Goal: Information Seeking & Learning: Learn about a topic

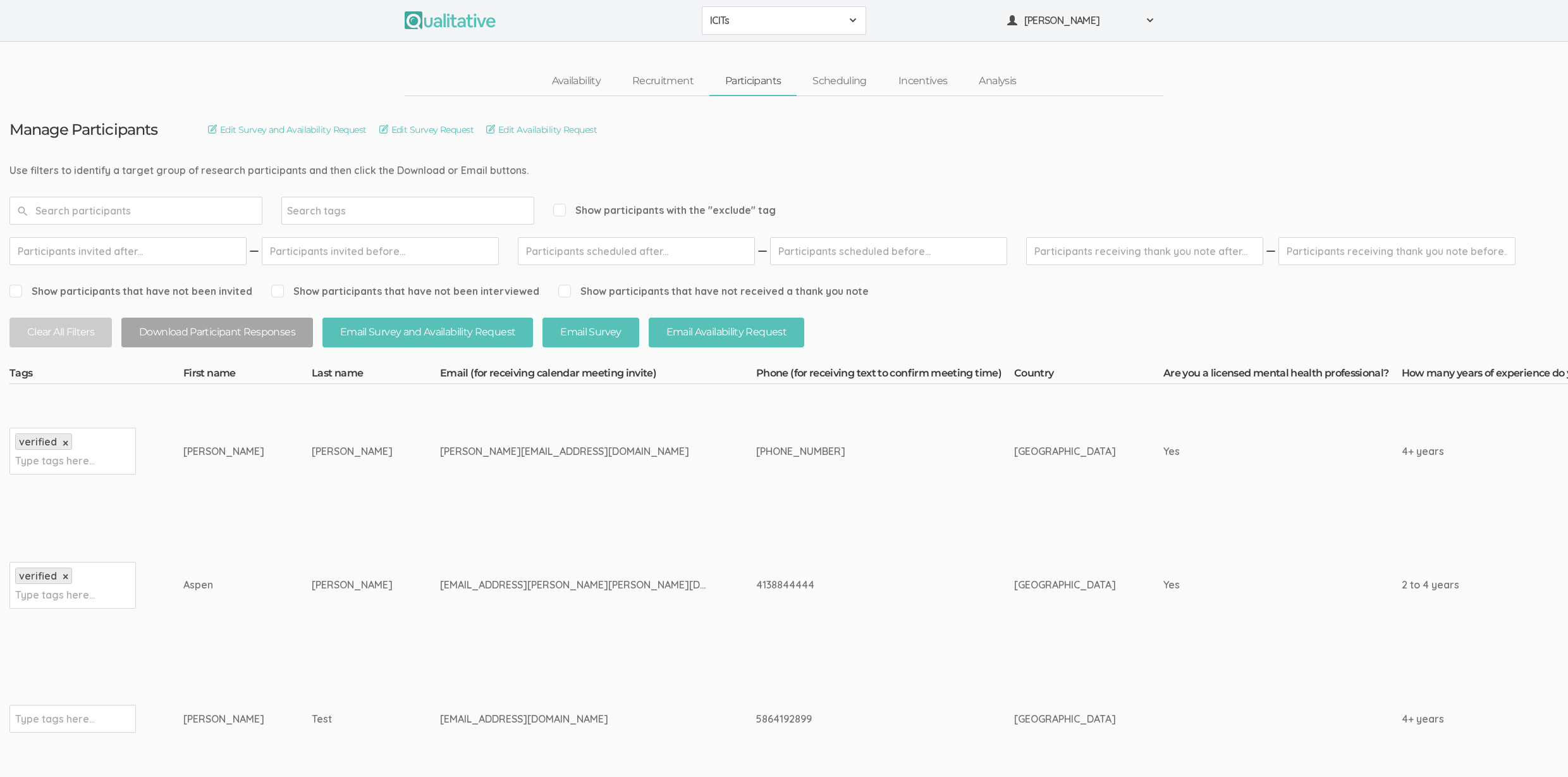
click at [233, 54] on ui-view "Availability Recruitment Participants Scheduling Incentives Analysis" at bounding box center [784, 68] width 1568 height 54
click at [467, 561] on td "aspen.lee.jordan@gmail.com" at bounding box center [598, 585] width 316 height 134
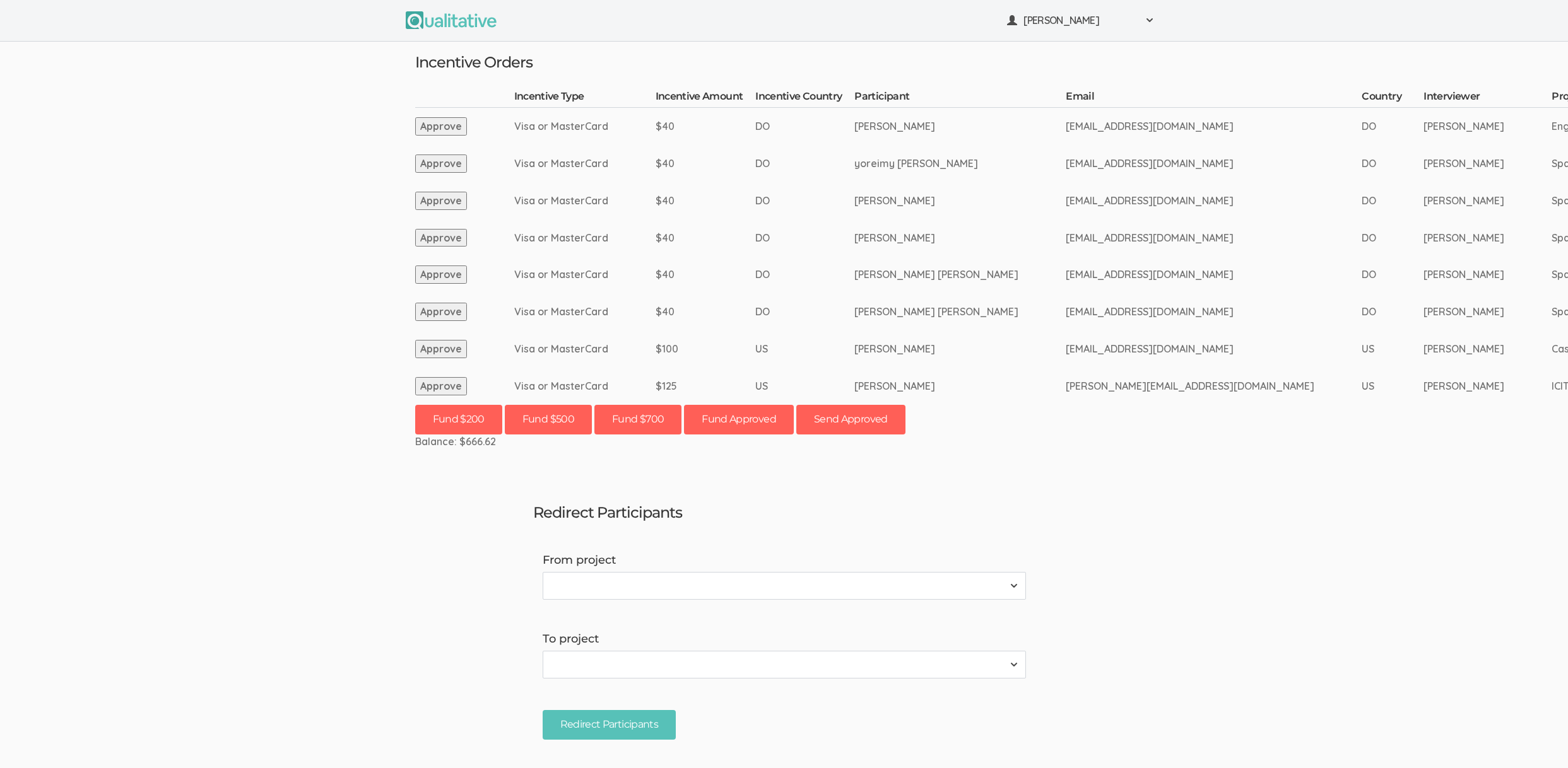
click at [251, 436] on ui-view "Neal Samarakkody Project Workspace Profile Organization Settings" at bounding box center [784, 384] width 1568 height 768
click at [433, 391] on button "Approve" at bounding box center [441, 386] width 52 height 18
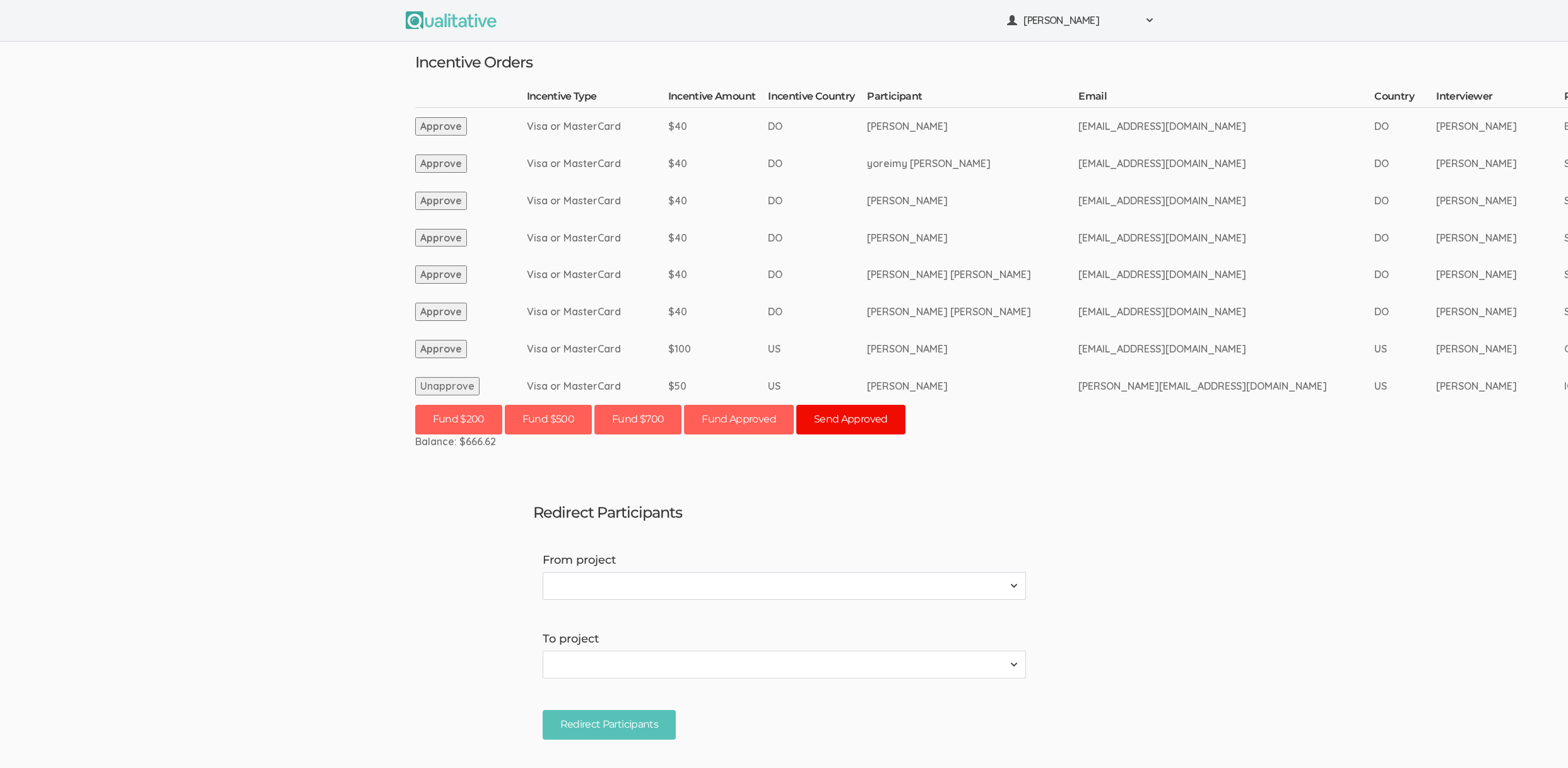
click at [859, 417] on button "Send Approved" at bounding box center [851, 420] width 109 height 30
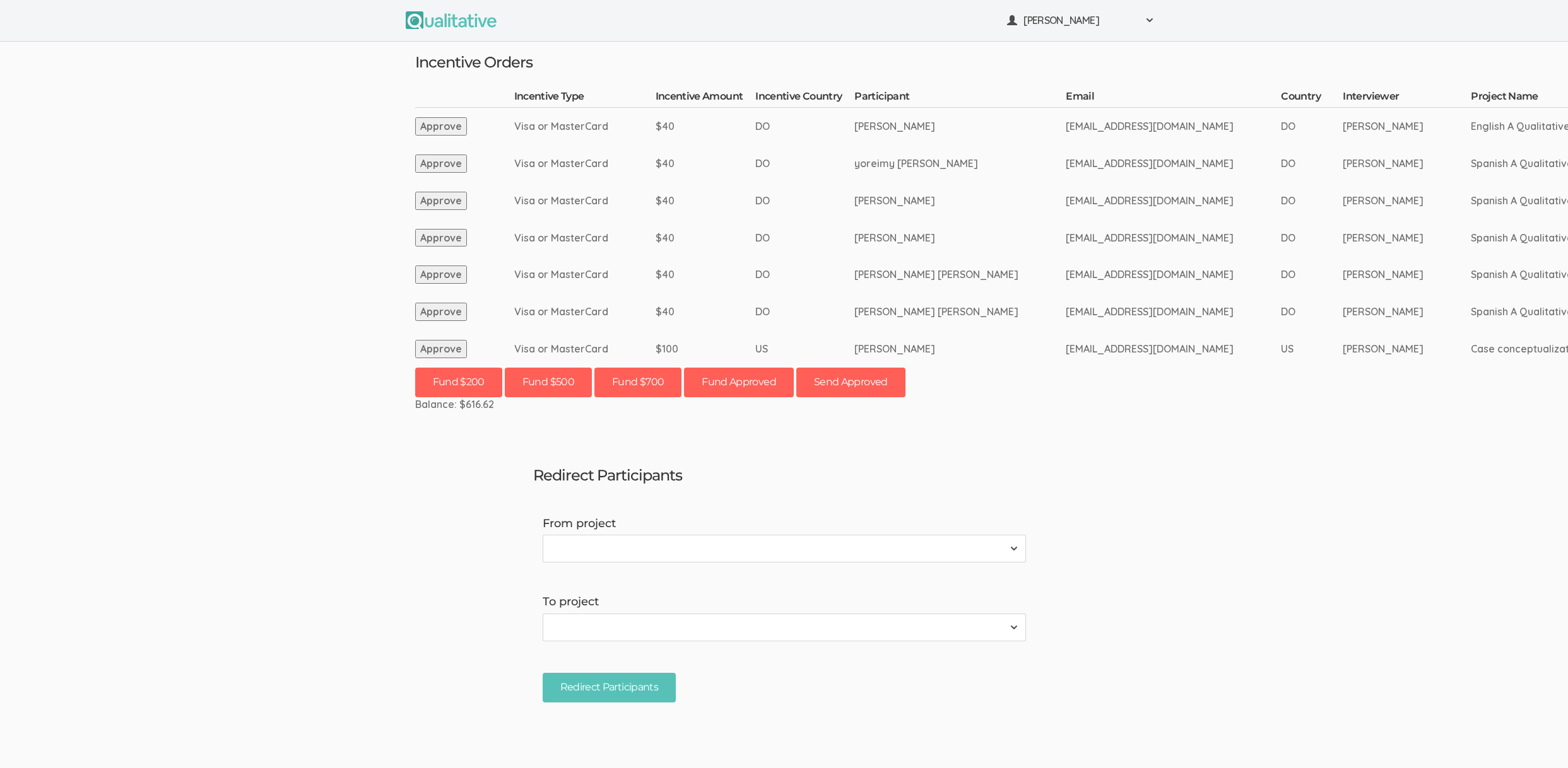
click at [132, 480] on ui-view "Neal Samarakkody Project Workspace Profile Organization Settings" at bounding box center [784, 384] width 1568 height 768
click at [309, 540] on ui-view "[PERSON_NAME] Project Workspace Profile Organization Settings" at bounding box center [784, 384] width 1568 height 768
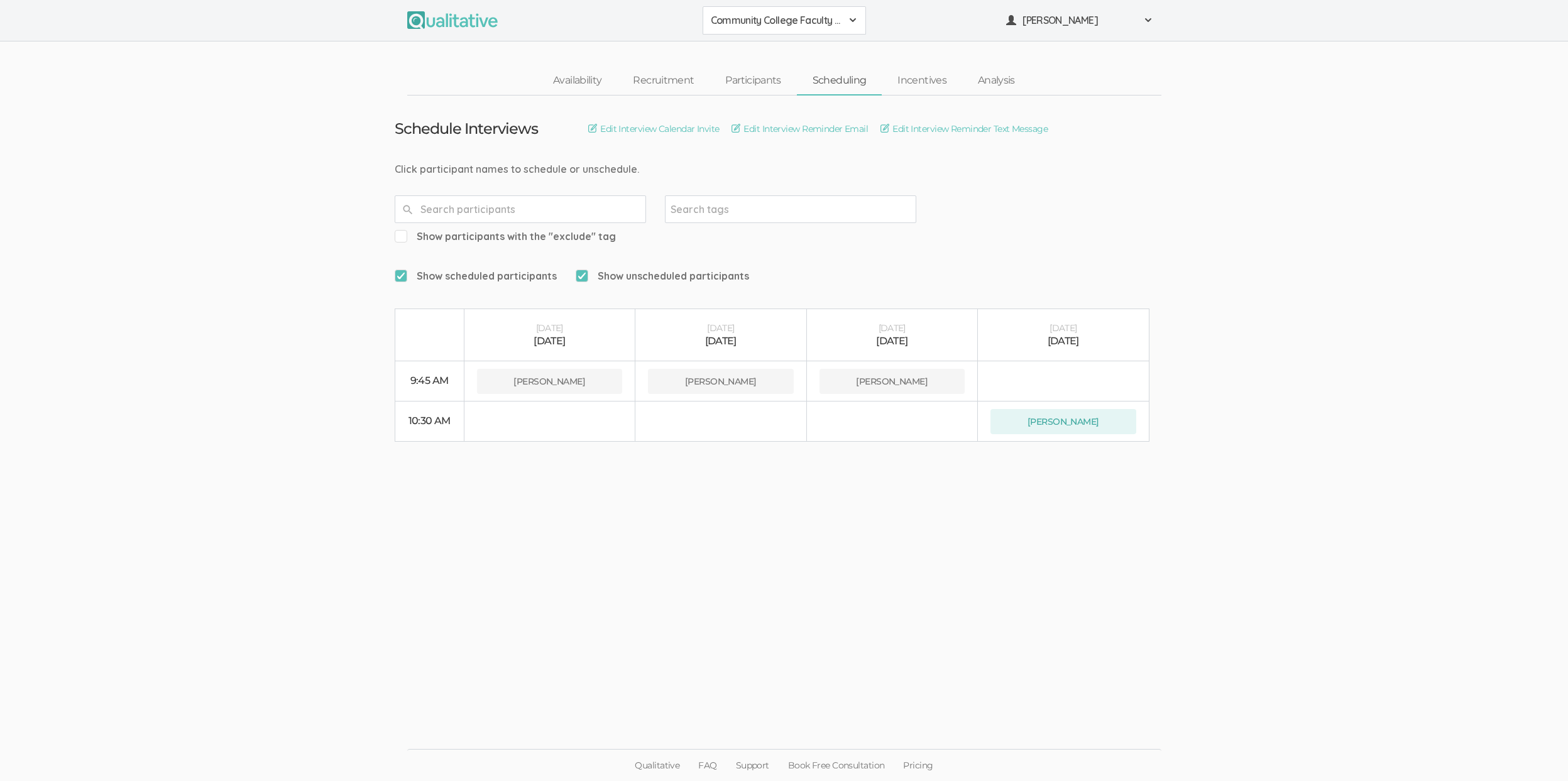
click at [930, 491] on ui-view "Schedule Interviews Edit Interview Calendar Invite Edit Interview Reminder Emai…" at bounding box center [784, 391] width 1568 height 591
click at [837, 441] on ui-view "Schedule Interviews Edit Interview Calendar Invite Edit Interview Reminder Emai…" at bounding box center [784, 391] width 1568 height 591
click at [795, 502] on ui-view "Schedule Interviews Edit Interview Calendar Invite Edit Interview Reminder Emai…" at bounding box center [784, 391] width 1568 height 591
click at [1057, 634] on ui-view "Schedule Interviews Edit Interview Calendar Invite Edit Interview Reminder Emai…" at bounding box center [784, 391] width 1568 height 591
click at [921, 618] on ui-view "Schedule Interviews Edit Interview Calendar Invite Edit Interview Reminder Emai…" at bounding box center [784, 391] width 1568 height 591
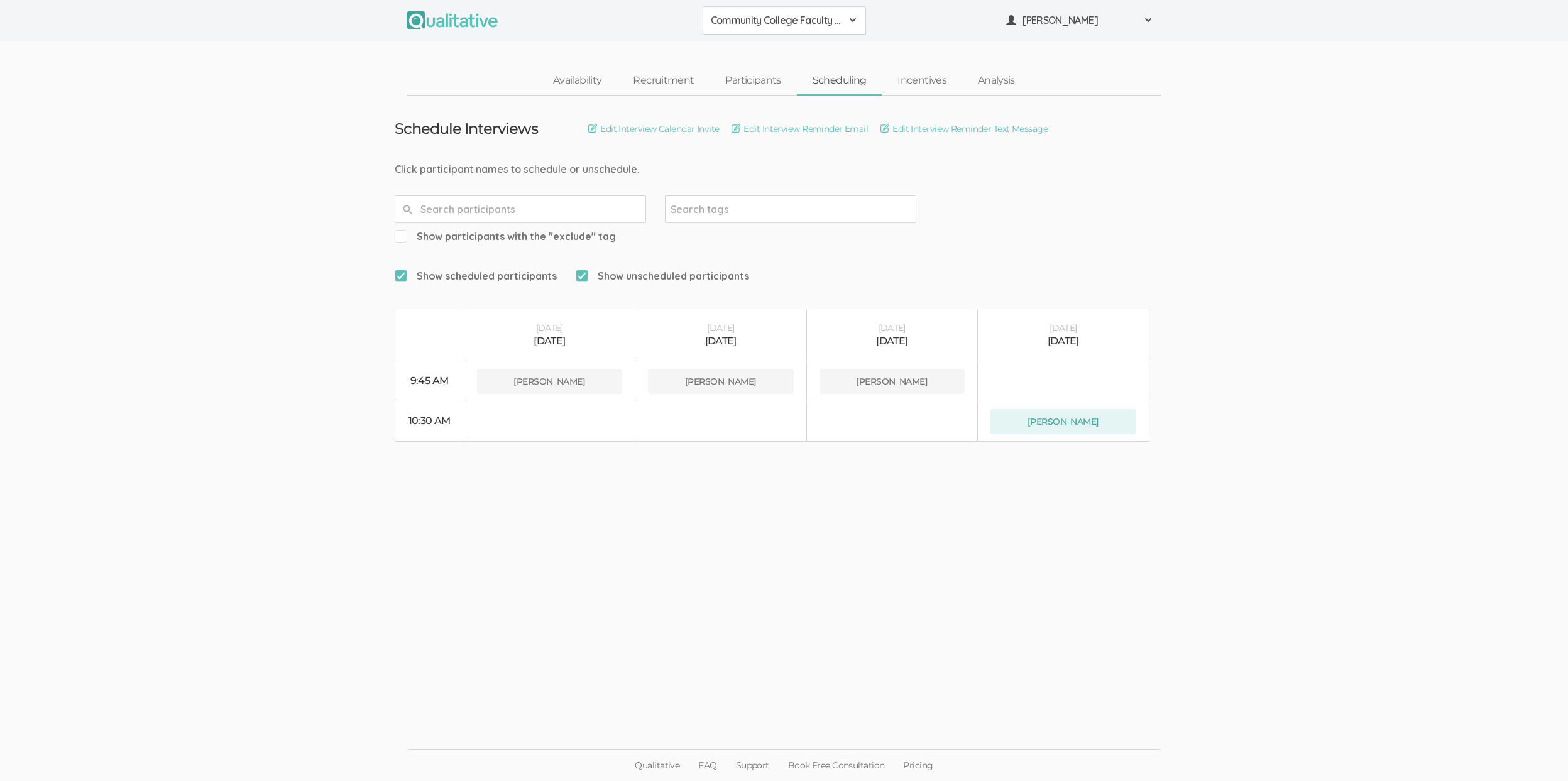
click at [909, 620] on ui-view "Schedule Interviews Edit Interview Calendar Invite Edit Interview Reminder Emai…" at bounding box center [784, 391] width 1568 height 591
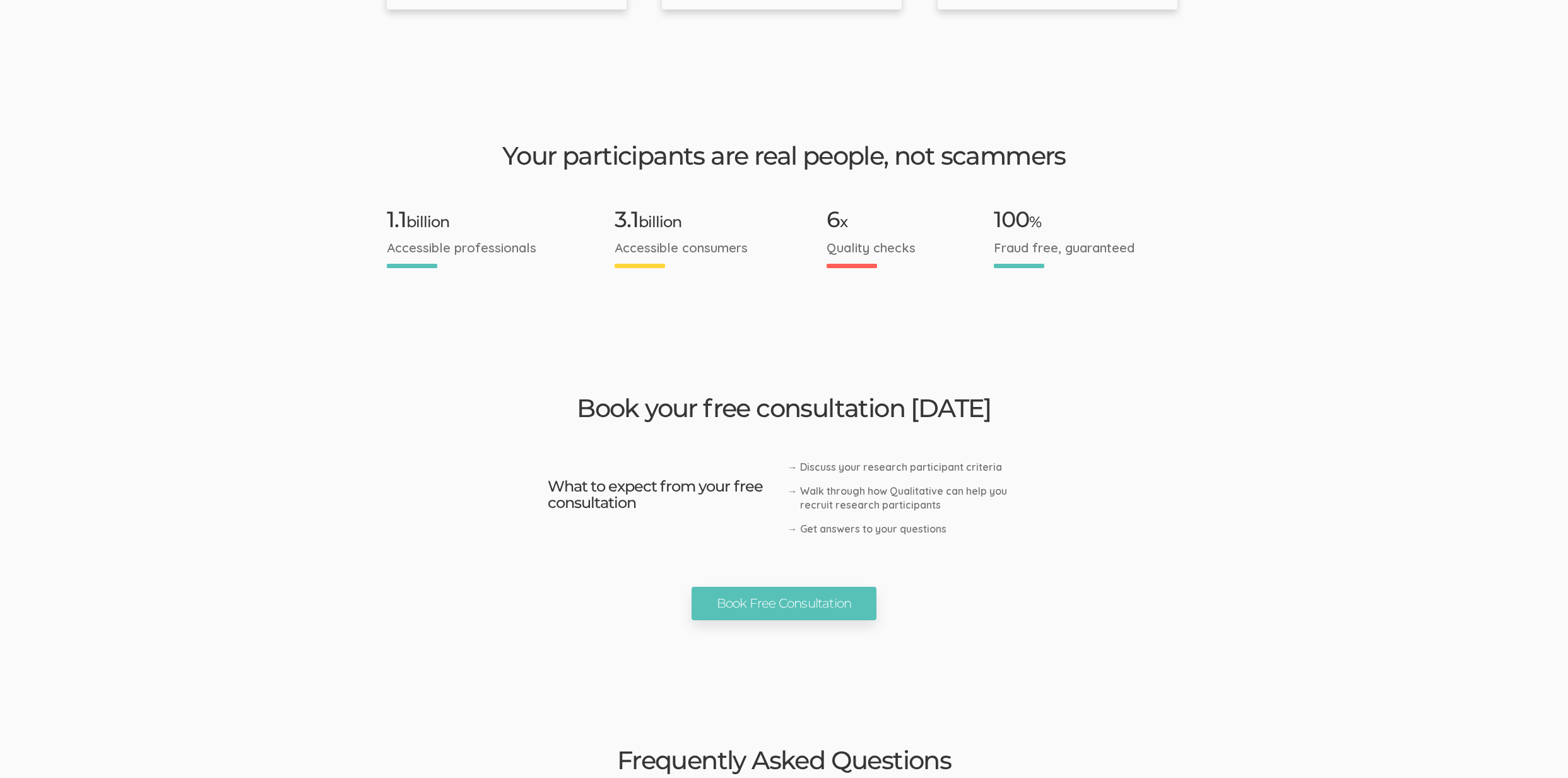
scroll to position [1667, 0]
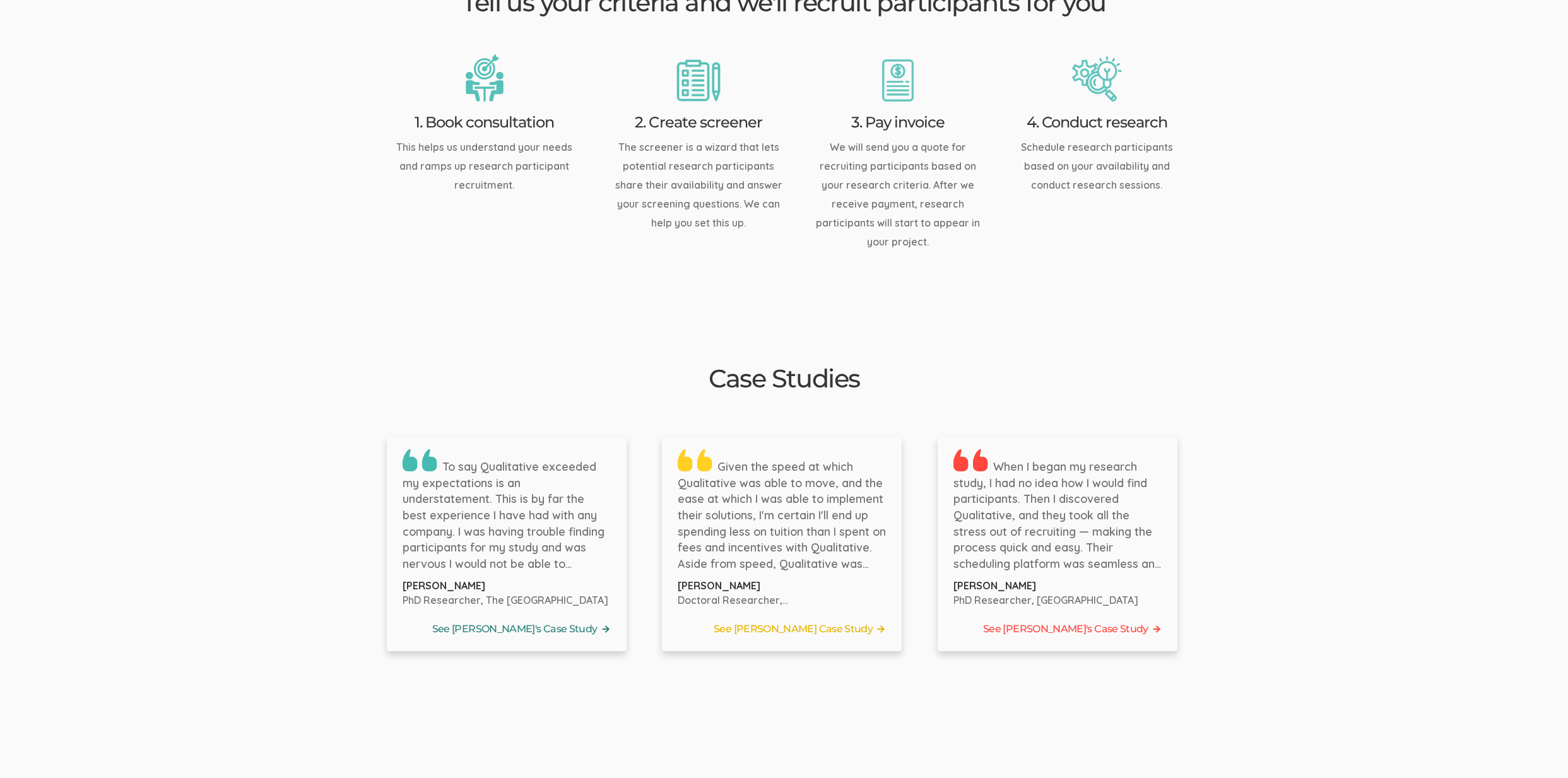
click at [547, 620] on link "See [PERSON_NAME]'s Case Study" at bounding box center [507, 629] width 209 height 19
click at [783, 620] on link "See Tyler's Case Study" at bounding box center [782, 629] width 209 height 19
click at [1083, 620] on link "See Jennifer's Case Study" at bounding box center [1058, 629] width 209 height 19
click at [226, 280] on ui-view "Research Participant Recruitment For Doctoral Researchers Book Free Consultatio…" at bounding box center [784, 588] width 1568 height 4404
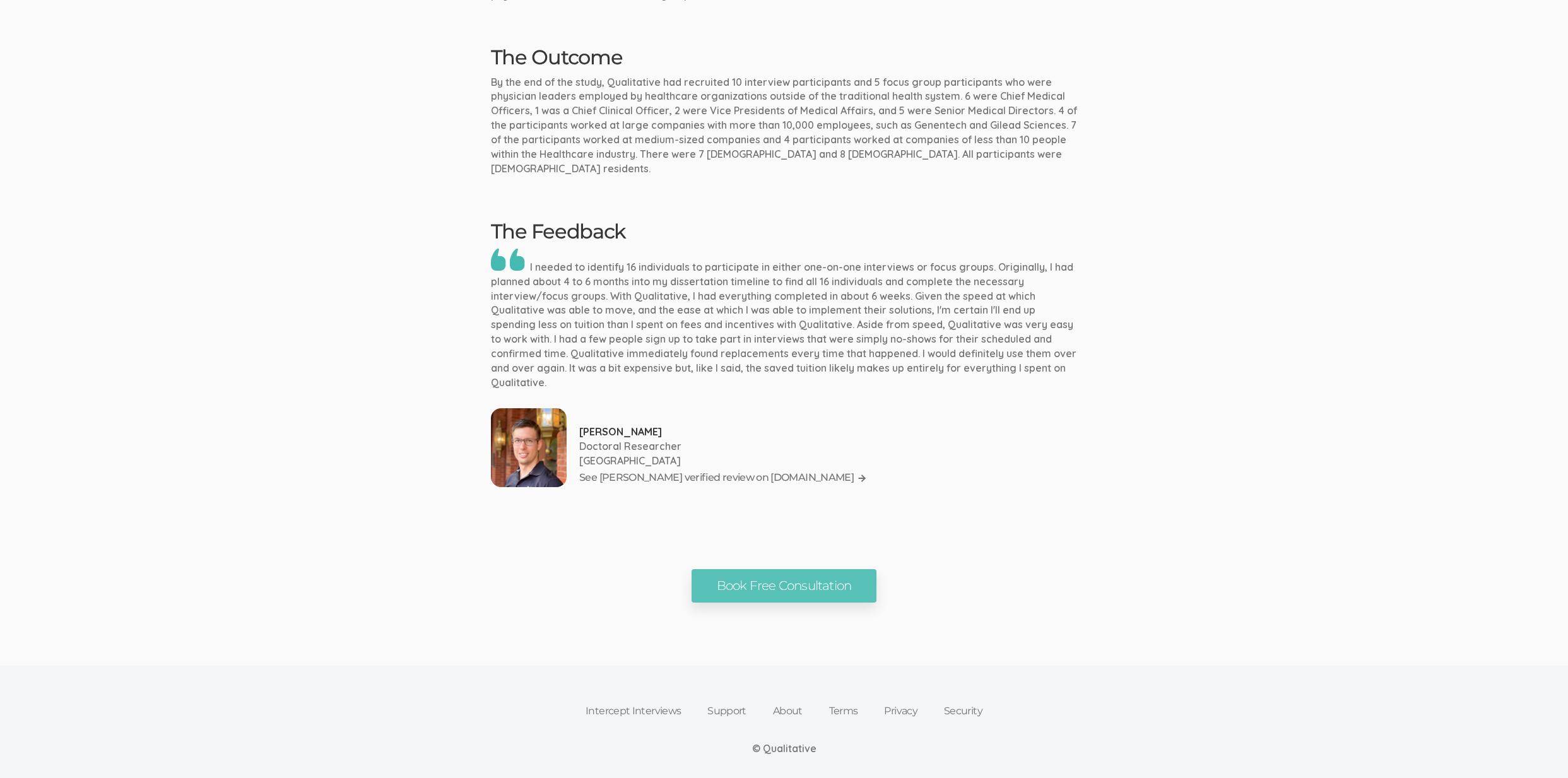
scroll to position [620, 0]
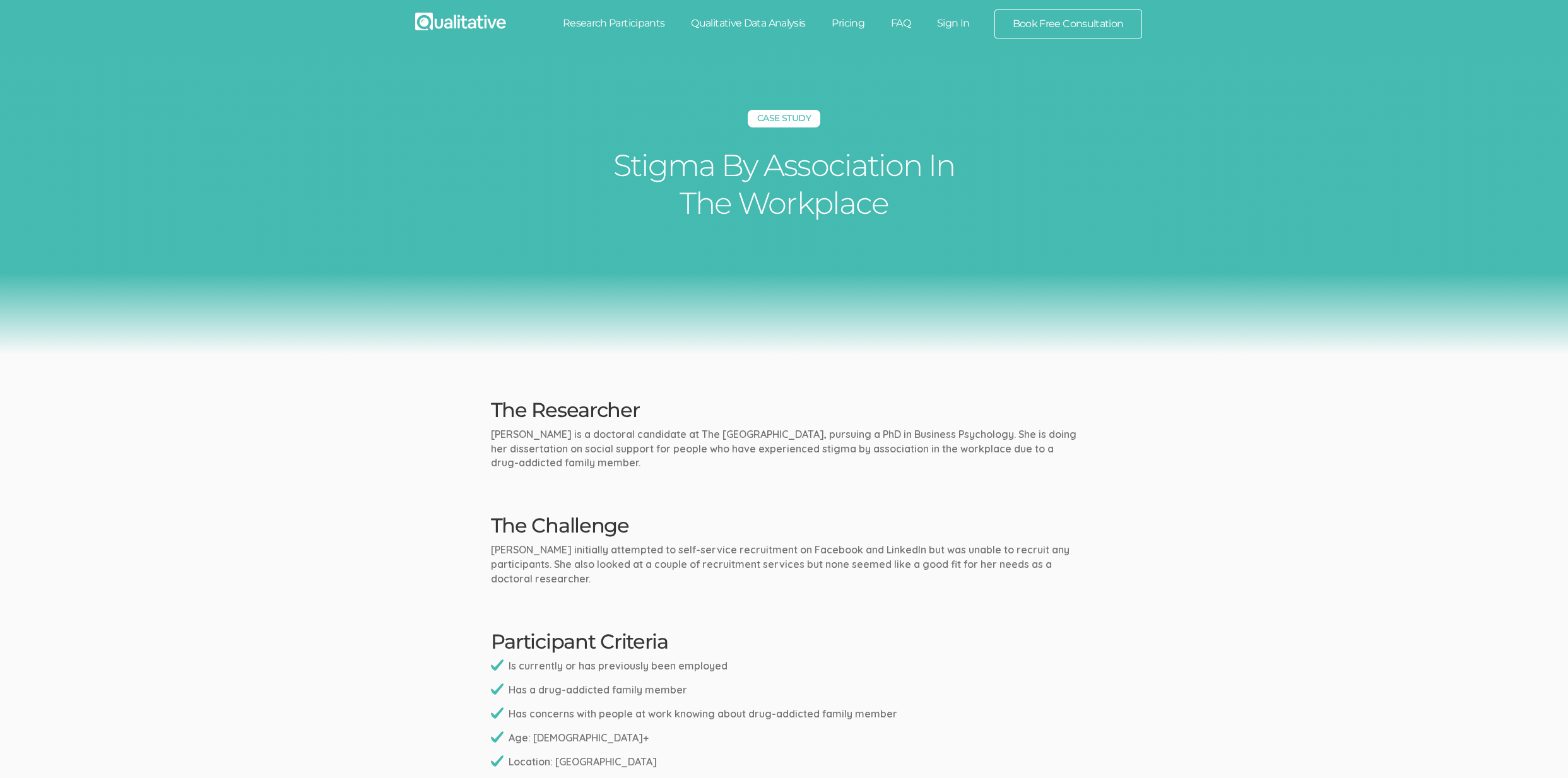
click at [268, 354] on div "Case Study Stigma By Association In The Workplace" at bounding box center [784, 204] width 1568 height 302
